Goal: Task Accomplishment & Management: Use online tool/utility

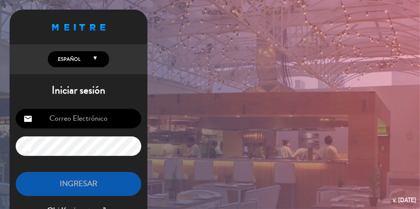
click at [132, 114] on input "email" at bounding box center [79, 119] width 126 height 20
click at [132, 116] on input "email" at bounding box center [79, 119] width 126 height 20
type input "[EMAIL_ADDRESS][DOMAIN_NAME]"
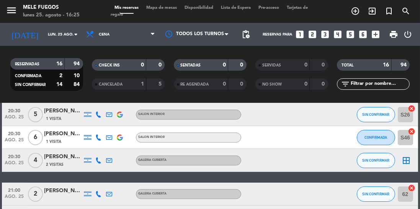
scroll to position [65, 0]
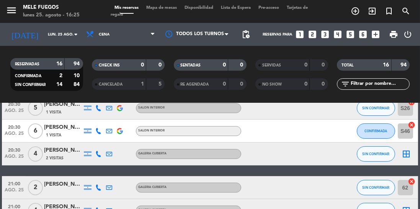
click at [406, 158] on icon "border_all" at bounding box center [406, 154] width 9 height 9
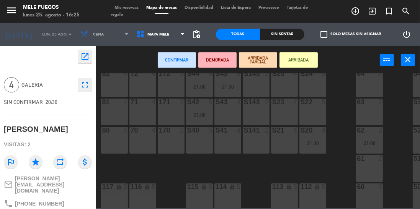
scroll to position [165, 0]
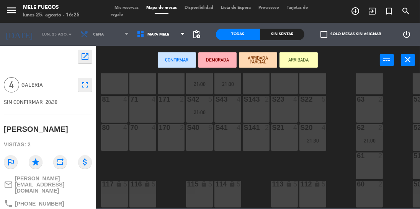
click at [371, 108] on div "63 2" at bounding box center [369, 109] width 27 height 27
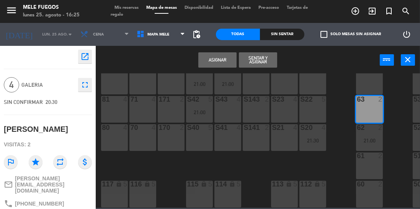
click at [225, 63] on button "Asignar" at bounding box center [217, 59] width 38 height 15
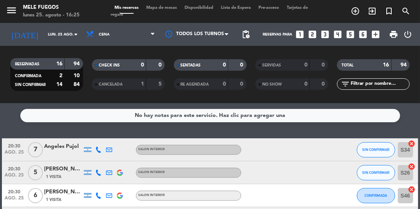
click at [412, 209] on icon "cancel" at bounding box center [412, 213] width 8 height 8
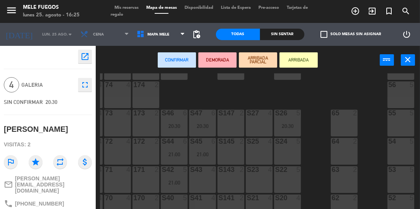
scroll to position [128, 25]
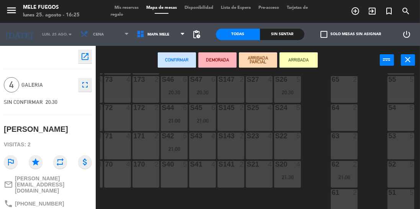
click at [406, 198] on div "51 5" at bounding box center [400, 202] width 27 height 27
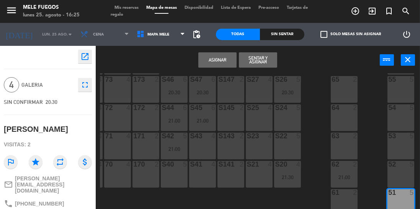
click at [228, 62] on button "Asignar" at bounding box center [217, 59] width 38 height 15
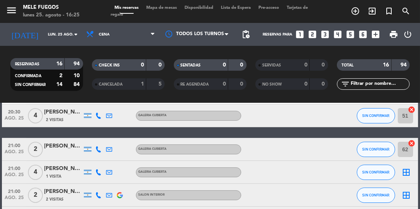
scroll to position [104, 0]
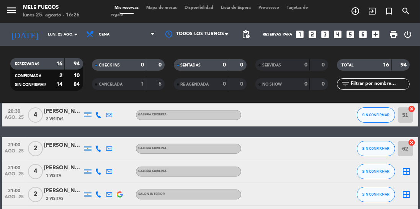
click at [406, 172] on icon "border_all" at bounding box center [406, 171] width 9 height 9
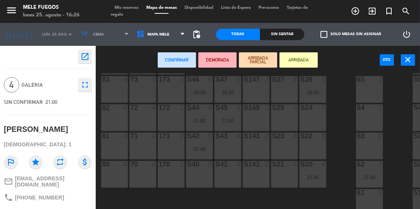
scroll to position [128, 25]
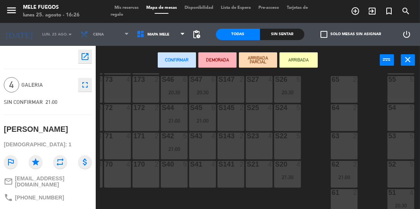
click at [404, 146] on div "53 5" at bounding box center [400, 146] width 27 height 27
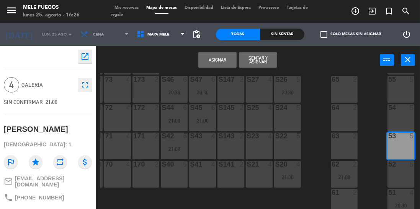
click at [226, 61] on button "Asignar" at bounding box center [217, 59] width 38 height 15
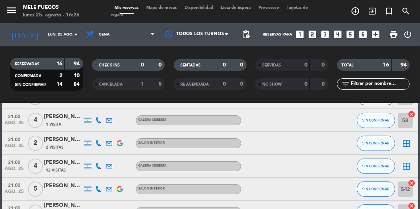
scroll to position [155, 0]
click at [415, 141] on div "border_all" at bounding box center [406, 143] width 23 height 23
click at [406, 145] on icon "border_all" at bounding box center [406, 143] width 9 height 9
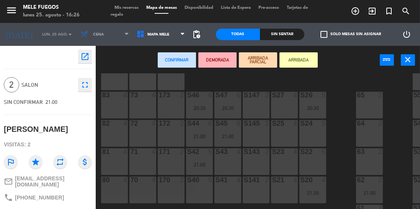
scroll to position [109, 0]
click at [230, 190] on div "S41 4" at bounding box center [227, 189] width 27 height 27
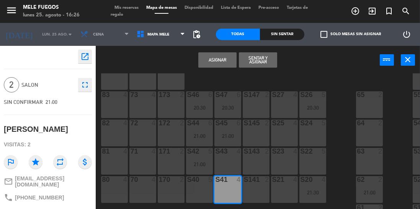
click at [228, 64] on button "Asignar" at bounding box center [217, 59] width 38 height 15
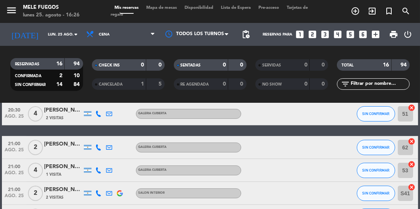
scroll to position [112, 0]
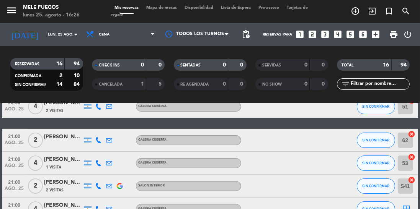
click at [409, 209] on icon "border_all" at bounding box center [406, 209] width 9 height 9
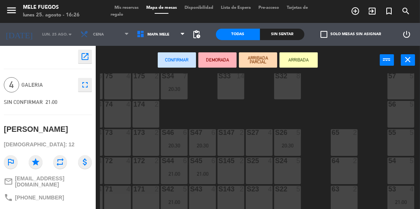
scroll to position [71, 25]
click at [405, 144] on div "55 5" at bounding box center [400, 142] width 27 height 27
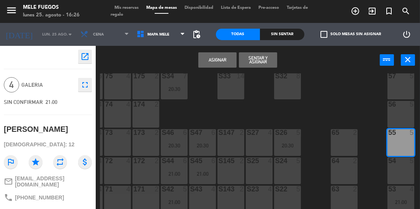
click at [227, 61] on button "Asignar" at bounding box center [217, 59] width 38 height 15
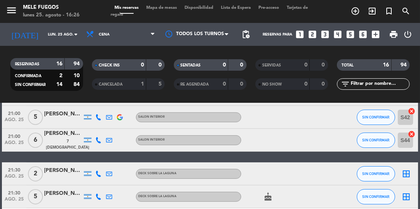
scroll to position [243, 0]
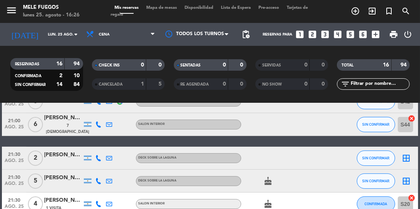
click at [407, 158] on icon "border_all" at bounding box center [406, 158] width 9 height 9
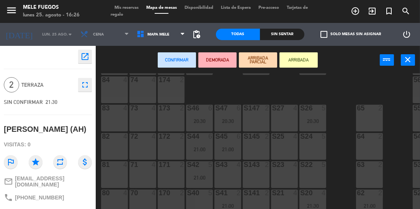
scroll to position [96, 0]
click at [141, 209] on div "70 4" at bounding box center [142, 202] width 27 height 27
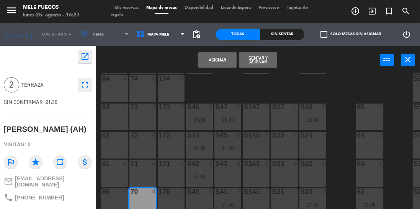
click at [222, 63] on button "Asignar" at bounding box center [217, 59] width 38 height 15
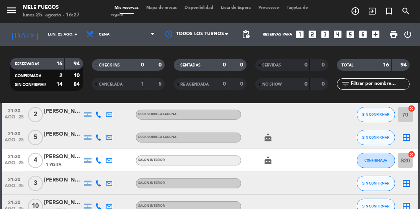
scroll to position [271, 0]
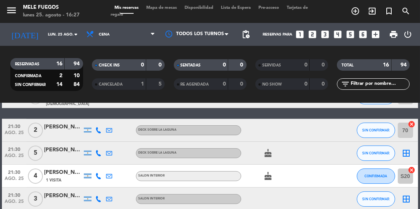
click at [405, 154] on icon "border_all" at bounding box center [406, 153] width 9 height 9
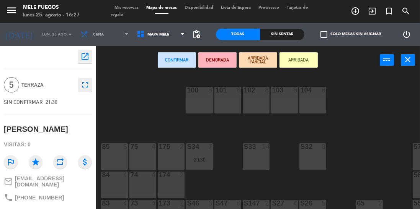
click at [116, 186] on div "84 4" at bounding box center [114, 185] width 27 height 27
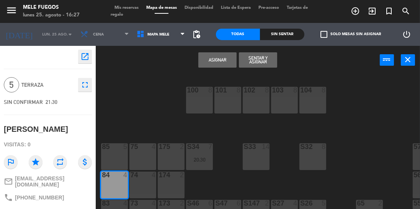
click at [222, 64] on button "Asignar" at bounding box center [217, 59] width 38 height 15
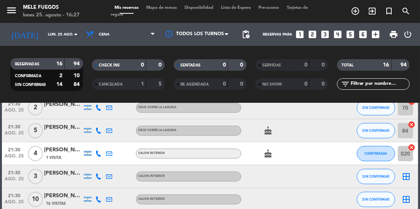
scroll to position [295, 0]
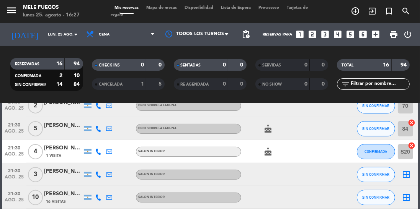
click at [407, 176] on icon "border_all" at bounding box center [406, 174] width 9 height 9
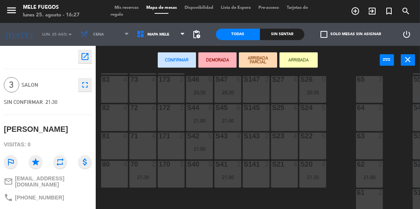
scroll to position [128, 0]
click at [316, 141] on div "S22 5" at bounding box center [312, 146] width 27 height 27
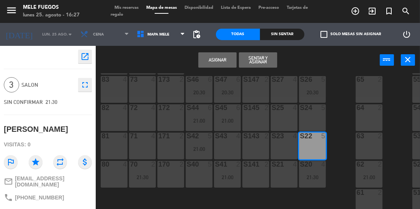
click at [228, 64] on button "Asignar" at bounding box center [217, 59] width 38 height 15
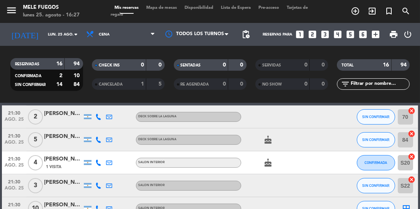
scroll to position [287, 0]
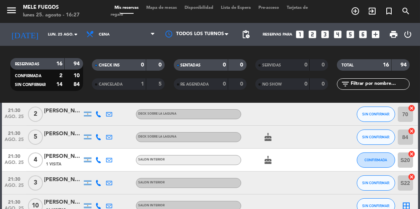
click at [409, 207] on icon "border_all" at bounding box center [406, 206] width 9 height 9
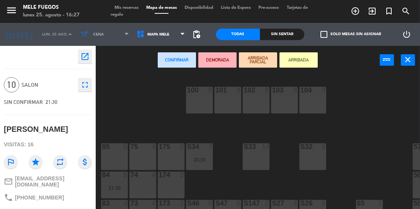
click at [261, 162] on div "S33 14" at bounding box center [256, 157] width 27 height 27
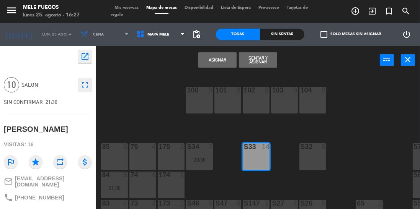
click at [227, 64] on button "Asignar" at bounding box center [217, 59] width 38 height 15
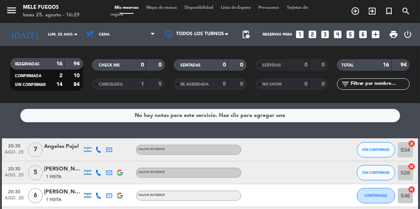
click at [175, 7] on span "Mapa de mesas" at bounding box center [161, 8] width 38 height 4
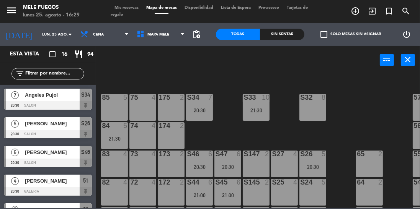
scroll to position [55, 0]
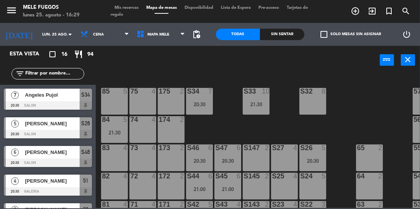
click at [256, 108] on div "S33 10 21:30" at bounding box center [256, 101] width 27 height 27
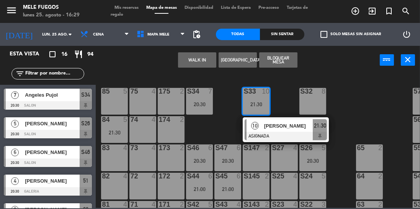
click at [312, 190] on div "S24 5" at bounding box center [312, 186] width 27 height 27
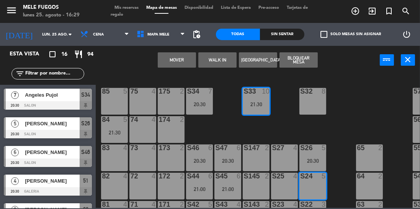
click at [185, 60] on button "Mover" at bounding box center [177, 59] width 38 height 15
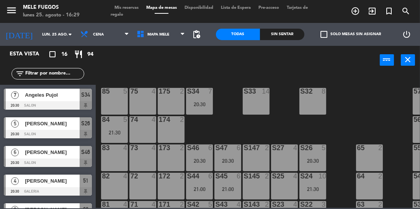
scroll to position [104, 0]
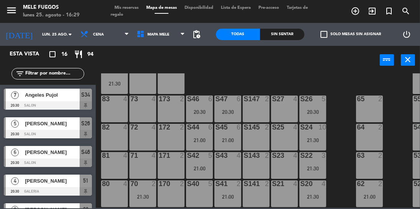
click at [224, 191] on div "S41 2 21:00" at bounding box center [227, 194] width 27 height 27
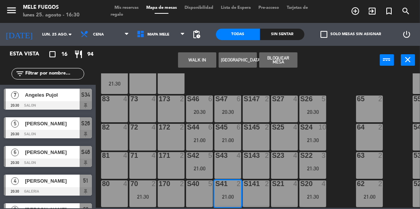
click at [230, 165] on div "S43 4" at bounding box center [227, 165] width 27 height 27
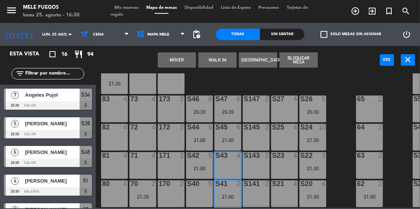
click at [188, 62] on button "Mover" at bounding box center [177, 59] width 38 height 15
